Goal: Information Seeking & Learning: Learn about a topic

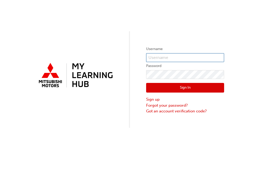
click at [153, 57] on input "text" at bounding box center [185, 57] width 78 height 9
type input "0005001276"
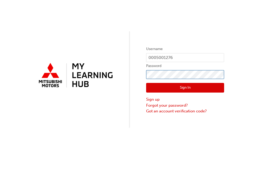
click at [161, 92] on form "Username 0005001276 Password Sign In Sign up Forgot your password? Got an accou…" at bounding box center [185, 80] width 78 height 68
click at [167, 88] on button "Sign In" at bounding box center [185, 88] width 78 height 10
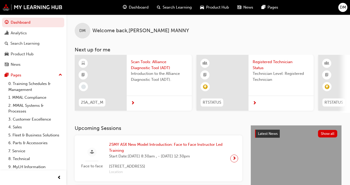
click at [131, 104] on span "next-icon" at bounding box center [133, 103] width 4 height 5
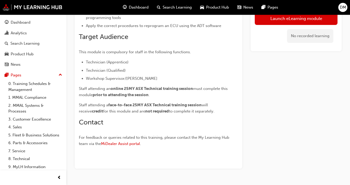
scroll to position [131, 0]
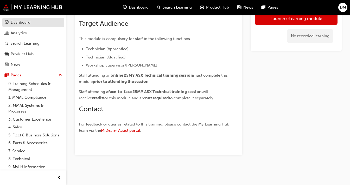
click at [35, 22] on div "Dashboard" at bounding box center [33, 22] width 57 height 7
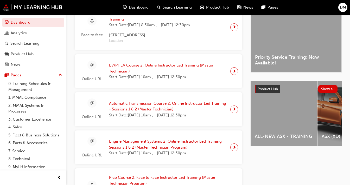
click at [256, 107] on div "ALL-NEW ASX - TRAINING" at bounding box center [284, 113] width 66 height 65
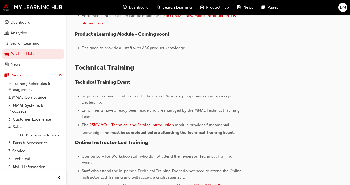
scroll to position [264, 0]
